Goal: Task Accomplishment & Management: Use online tool/utility

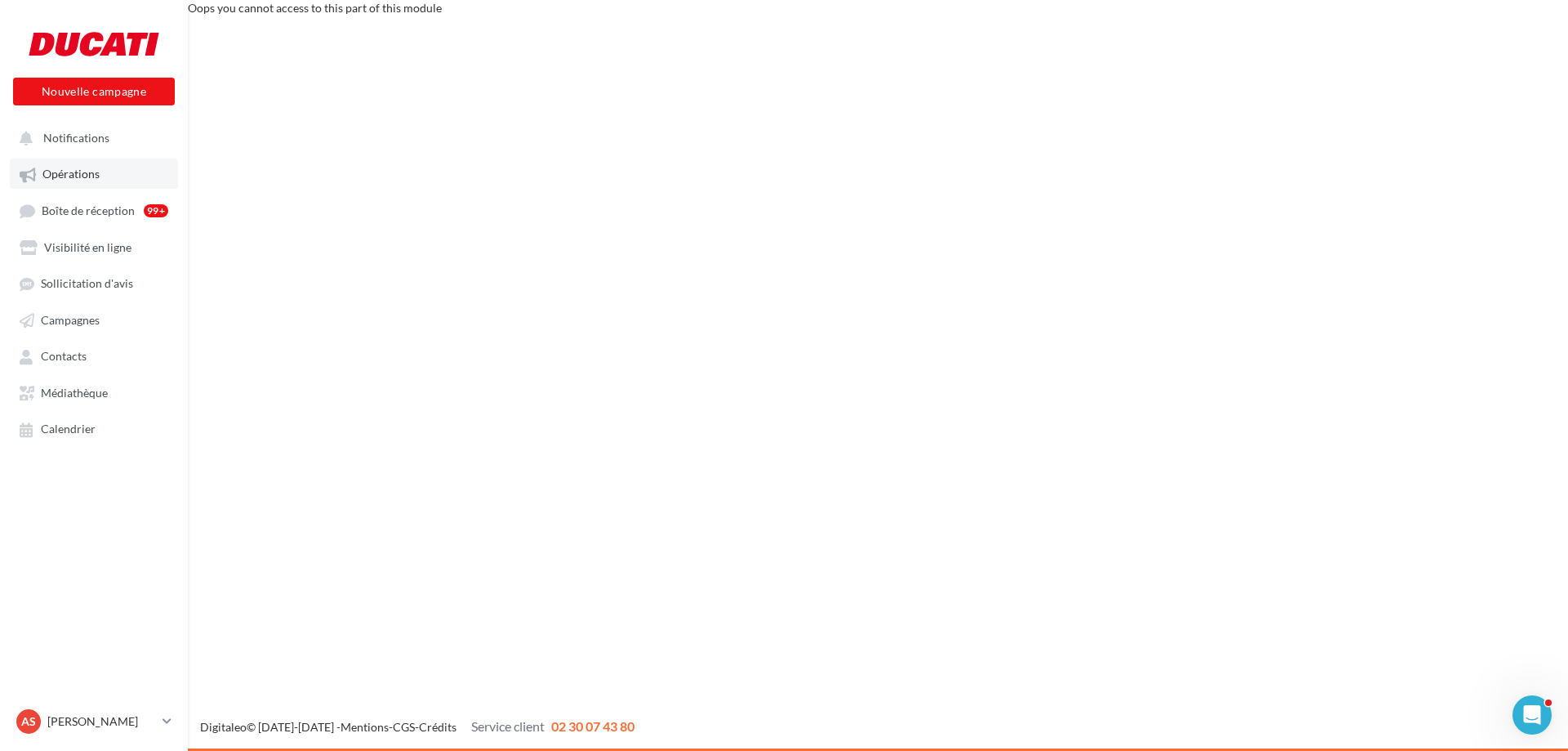
click at [73, 177] on span "Opérations" at bounding box center [71, 174] width 57 height 14
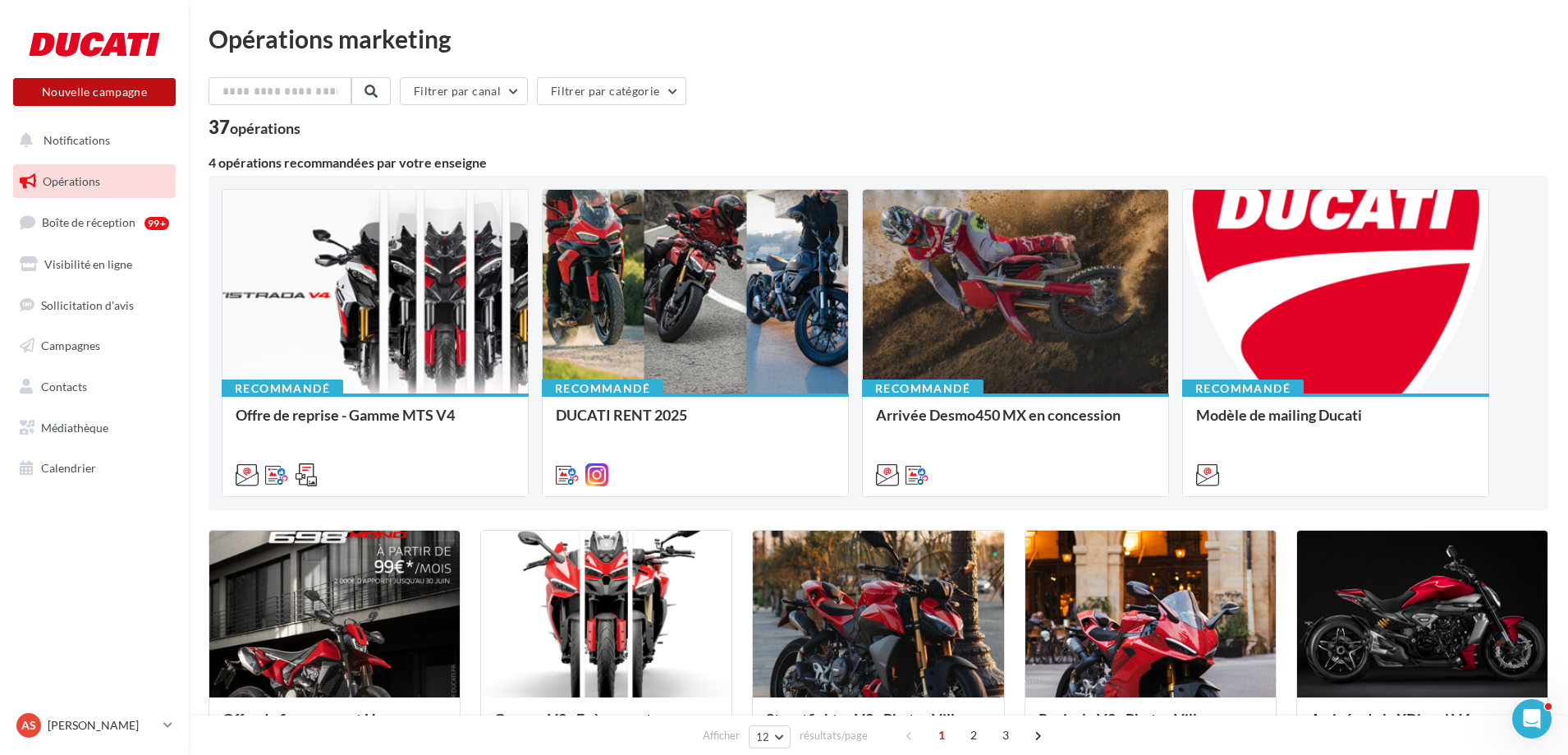
click at [104, 80] on button "Nouvelle campagne" at bounding box center [94, 92] width 163 height 28
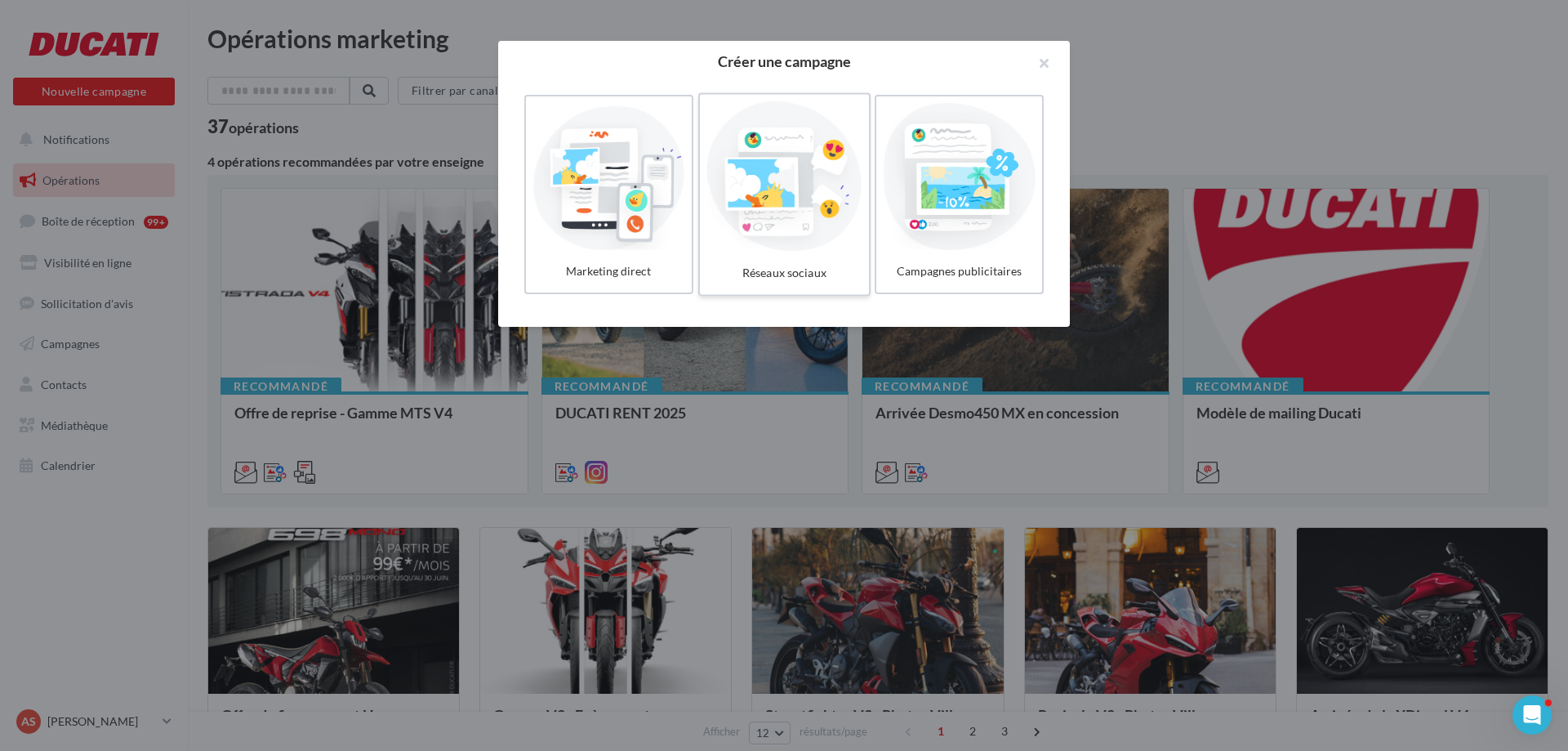
click at [771, 187] on div at bounding box center [784, 176] width 155 height 150
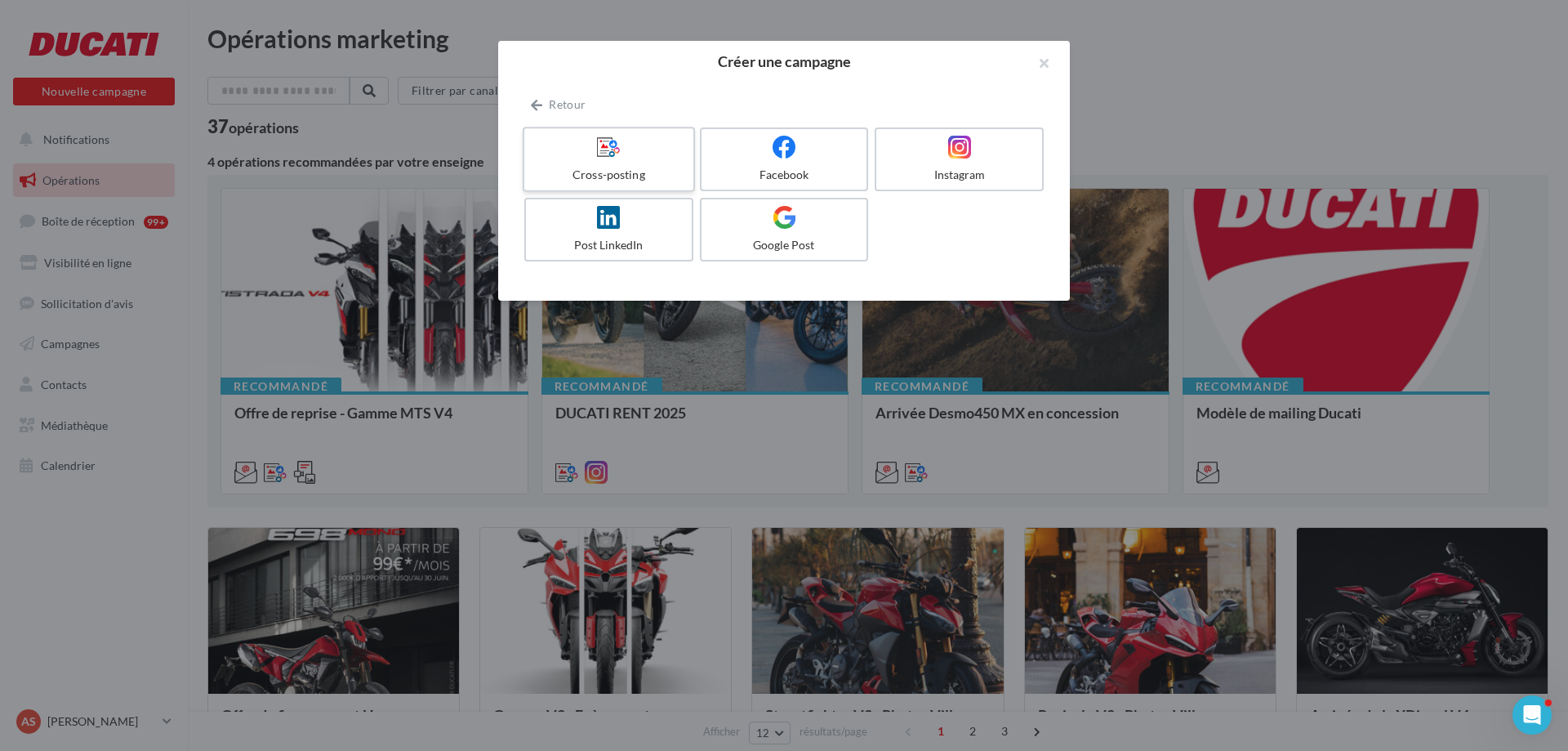
click at [617, 172] on div "Cross-posting" at bounding box center [608, 175] width 155 height 16
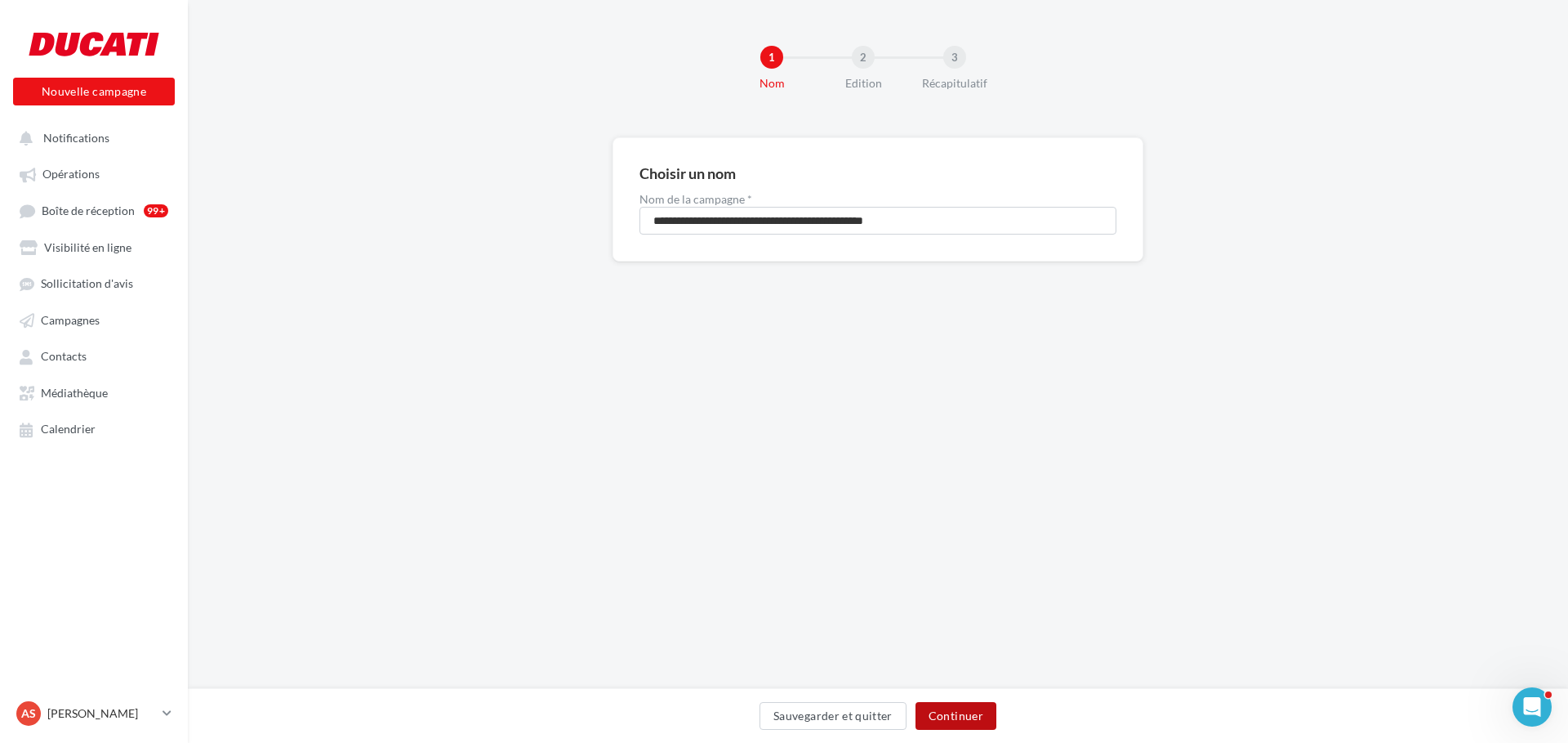
click at [958, 719] on button "Continuer" at bounding box center [956, 716] width 81 height 28
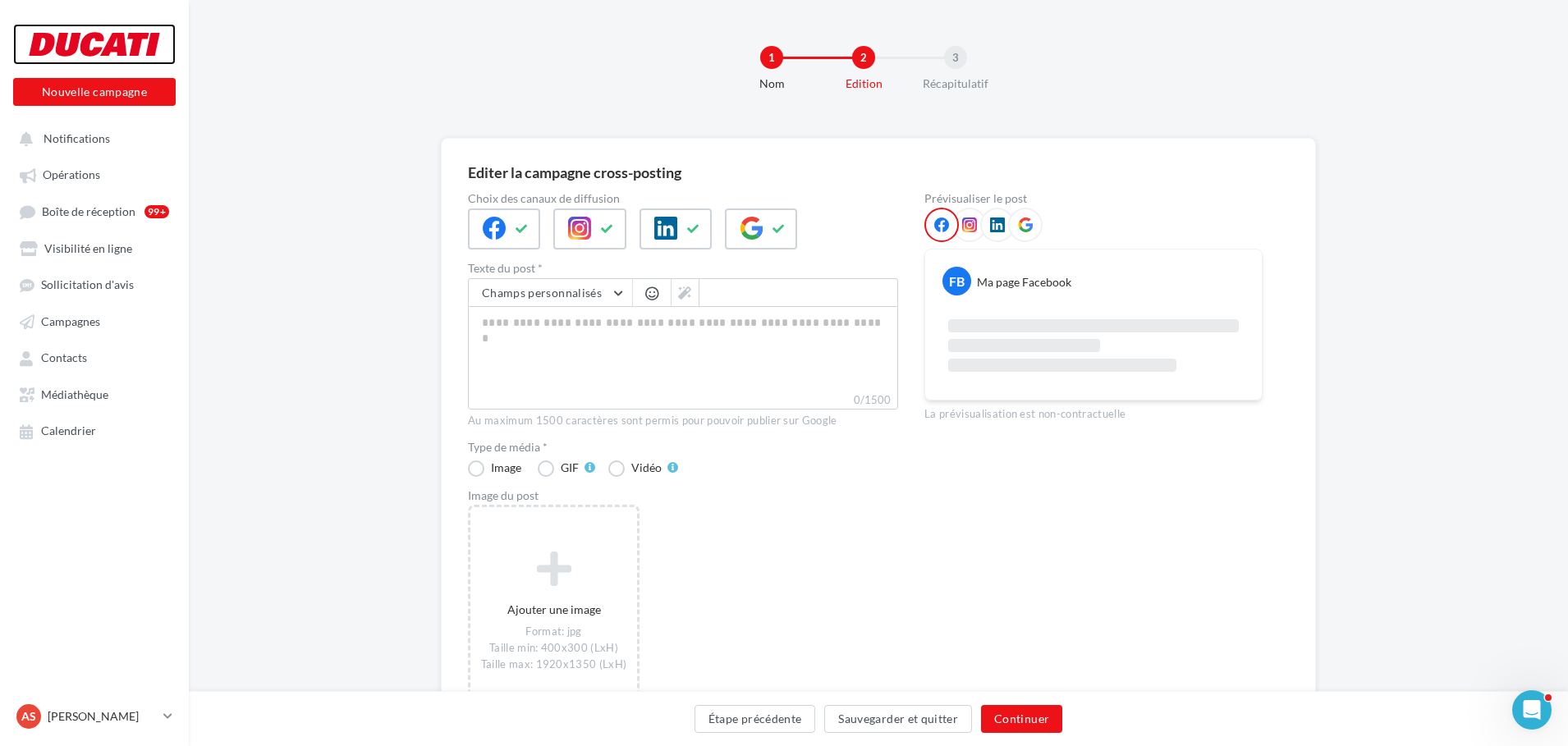
click at [111, 35] on div at bounding box center [94, 44] width 132 height 41
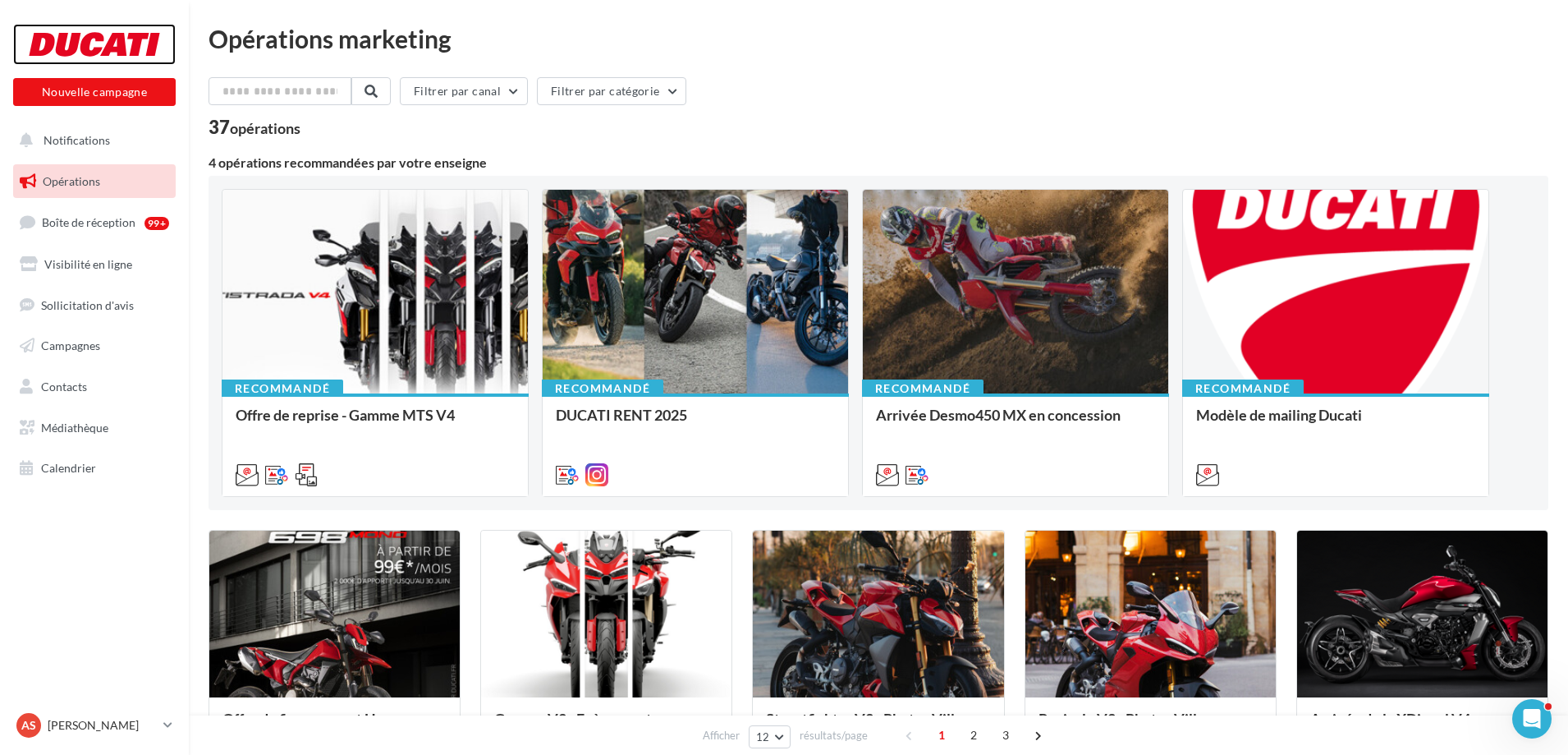
click at [105, 44] on div at bounding box center [94, 44] width 132 height 41
